Goal: Task Accomplishment & Management: Manage account settings

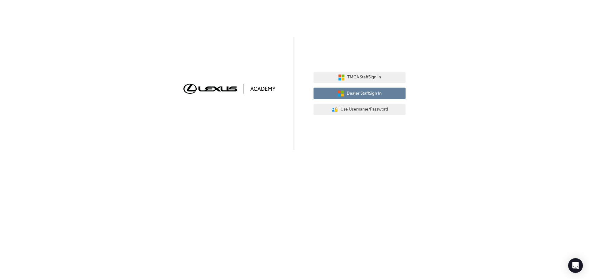
click at [357, 94] on span "Dealer Staff Sign In" at bounding box center [363, 93] width 35 height 7
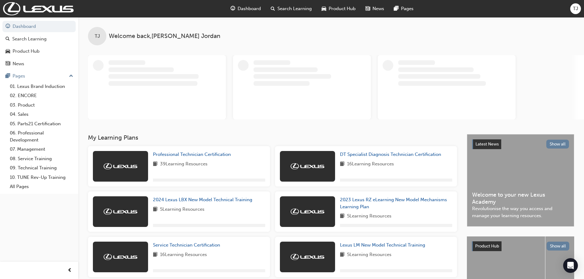
click at [576, 7] on span "TJ" at bounding box center [575, 8] width 5 height 7
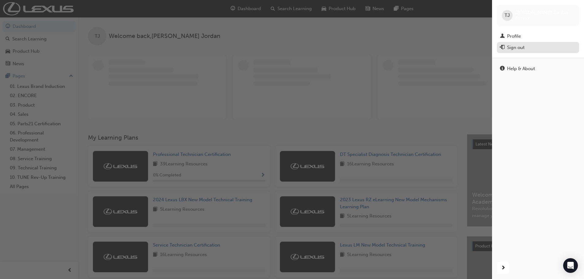
click at [511, 48] on div "Sign out" at bounding box center [515, 47] width 17 height 7
